Goal: Check status

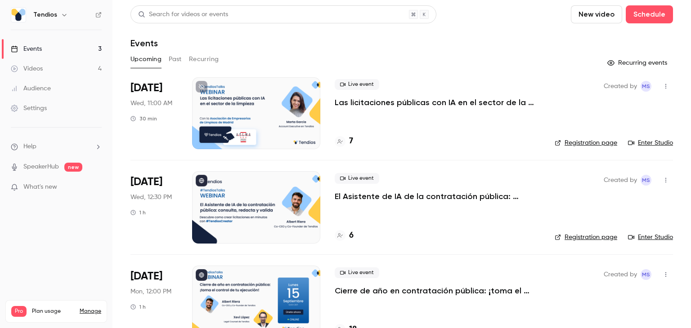
click at [353, 195] on p "El Asistente de IA de la contratación pública: consulta, redacta y valida." at bounding box center [438, 196] width 206 height 11
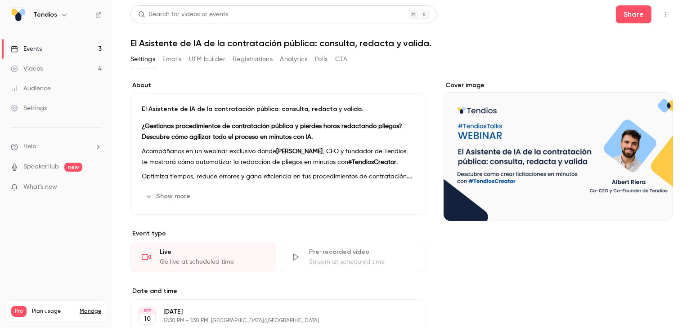
click at [247, 53] on button "Registrations" at bounding box center [253, 59] width 40 height 14
